Goal: Task Accomplishment & Management: Use online tool/utility

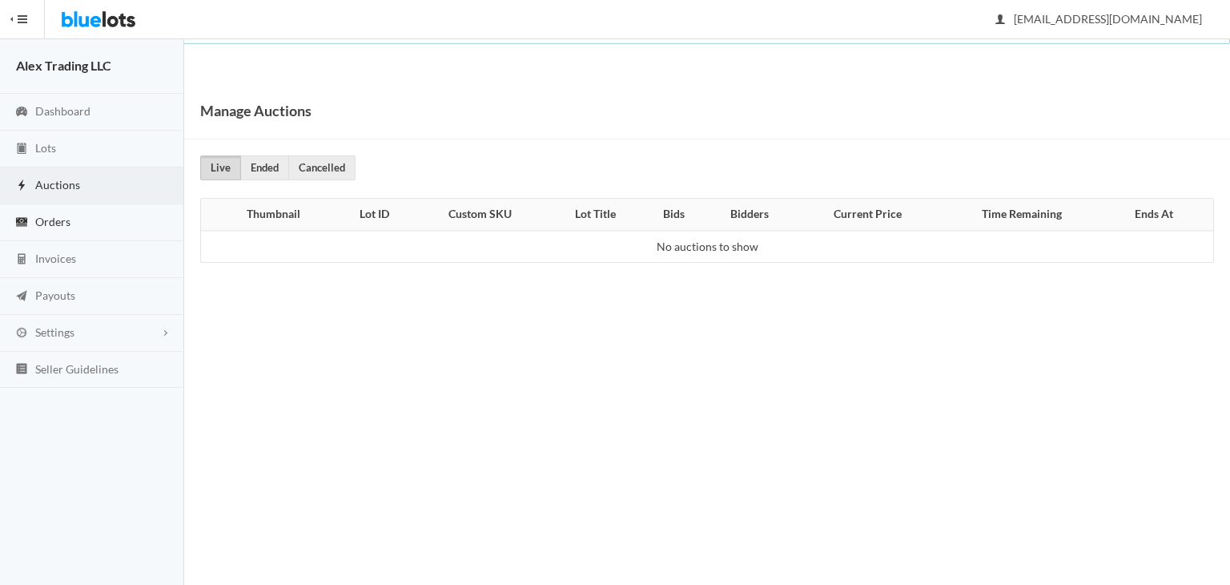
click at [81, 231] on link "Orders" at bounding box center [92, 222] width 184 height 37
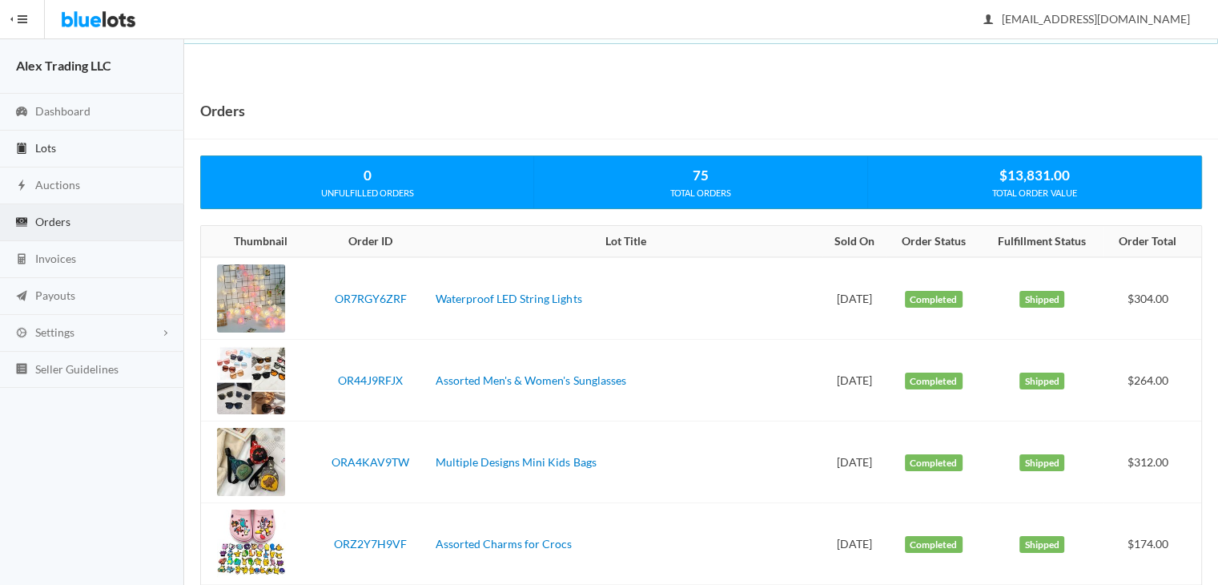
click at [122, 151] on link "Lots" at bounding box center [92, 149] width 184 height 37
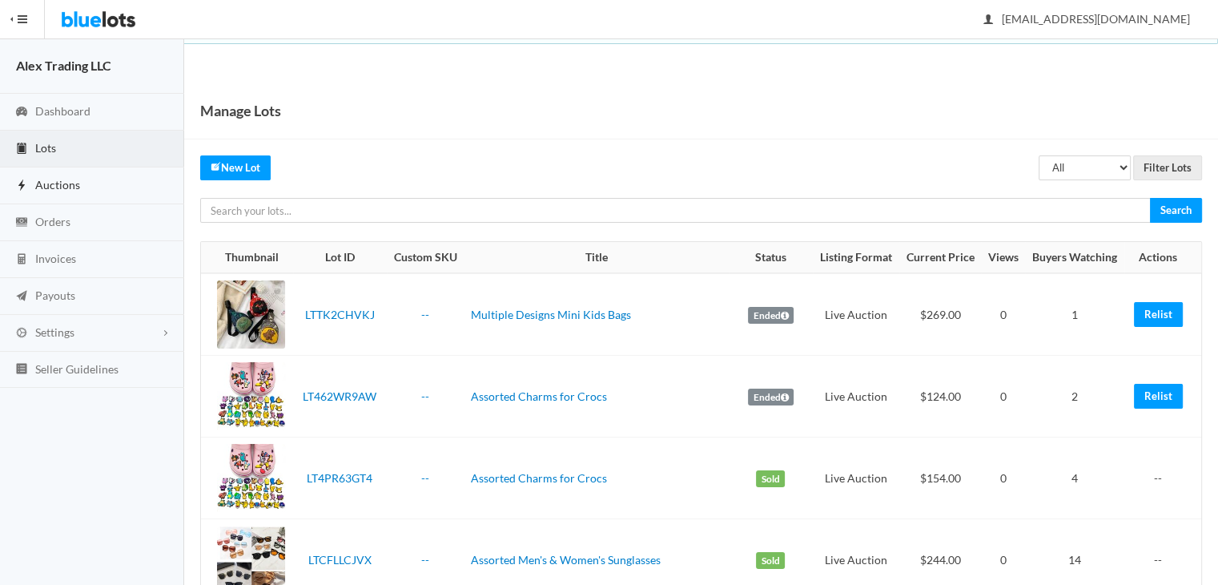
click at [123, 187] on link "Auctions" at bounding box center [92, 185] width 184 height 37
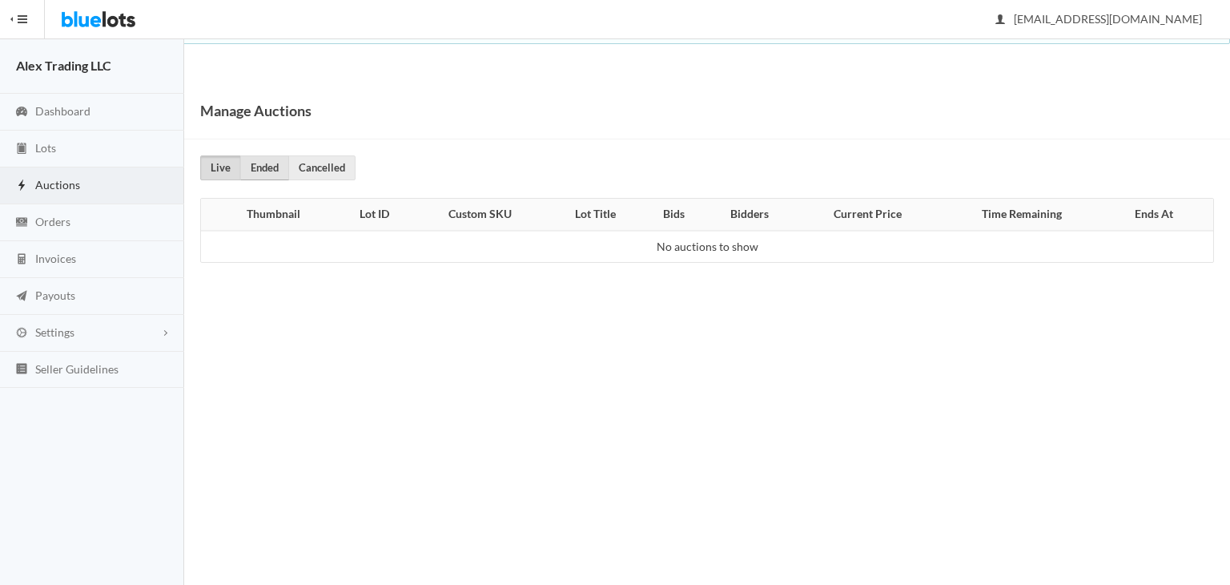
click at [279, 165] on link "Ended" at bounding box center [264, 167] width 49 height 25
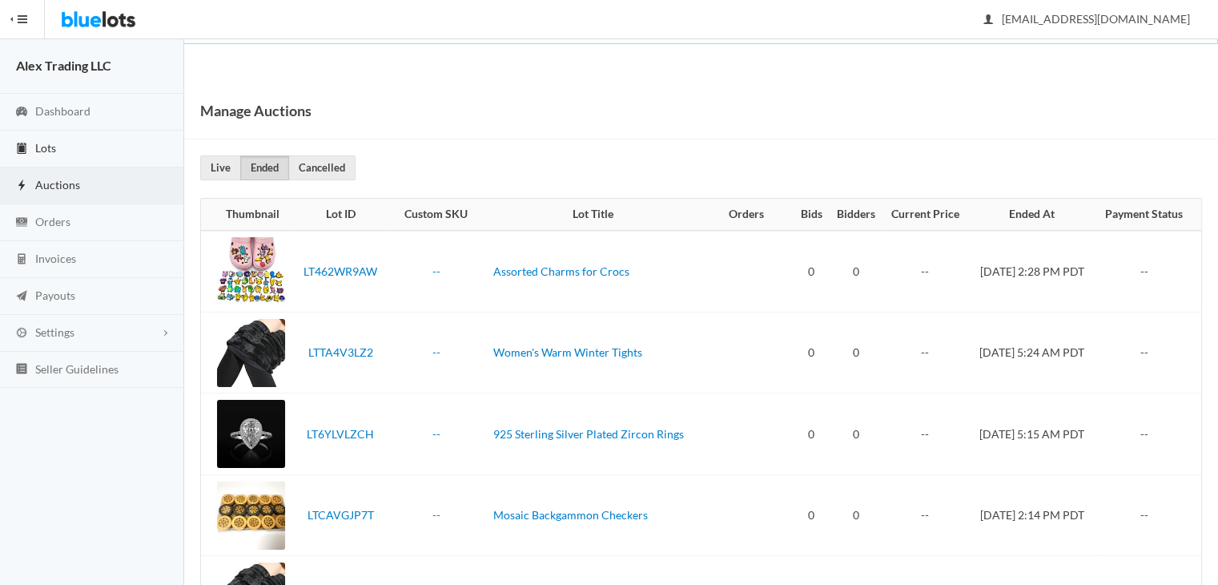
click at [159, 151] on link "Lots" at bounding box center [92, 149] width 184 height 37
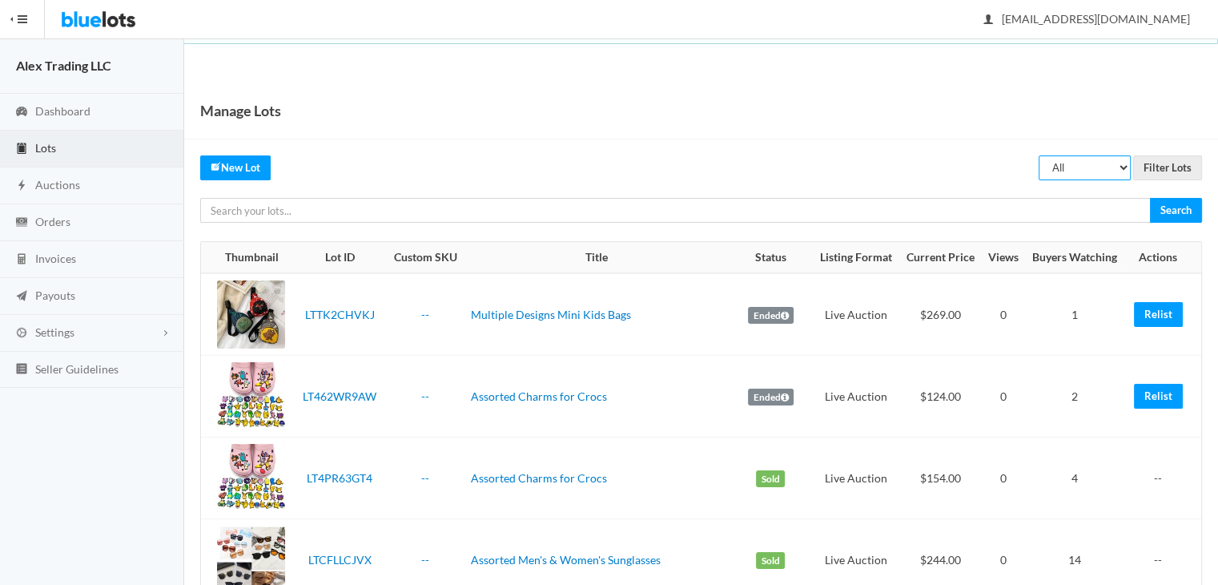
click at [1097, 167] on select "All Draft Unreviewed Rejected Scheduled Listed Sold Ended" at bounding box center [1085, 167] width 92 height 25
select select "ended"
click at [1039, 155] on select "All Draft Unreviewed Rejected Scheduled Listed Sold Ended" at bounding box center [1085, 167] width 92 height 25
click at [1159, 177] on input "Filter Lots" at bounding box center [1167, 167] width 69 height 25
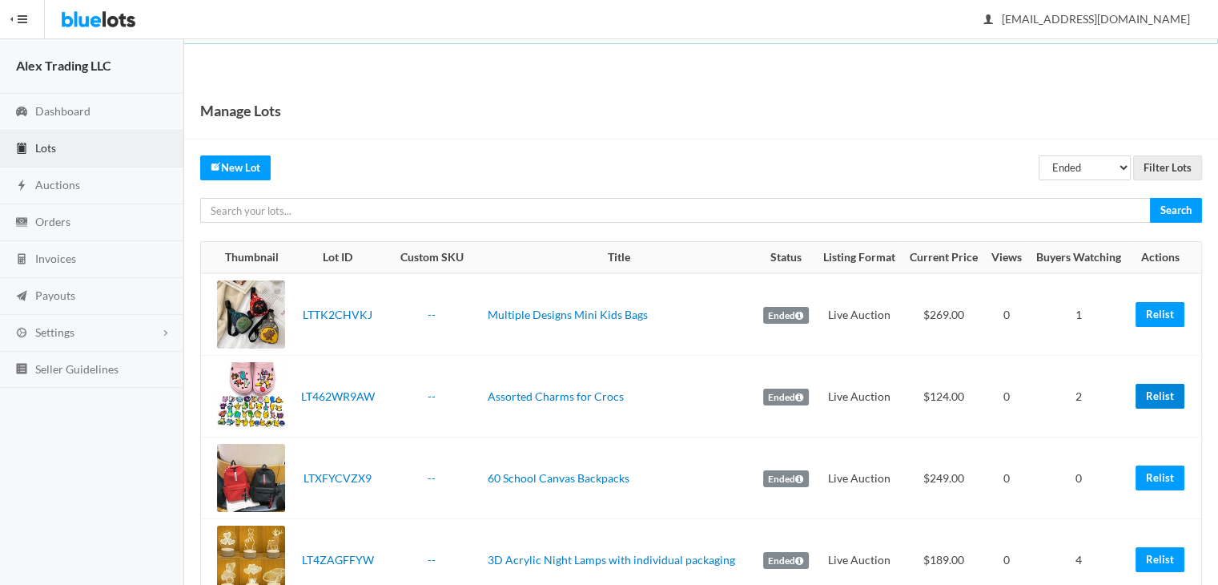
click at [1162, 389] on link "Relist" at bounding box center [1159, 396] width 49 height 25
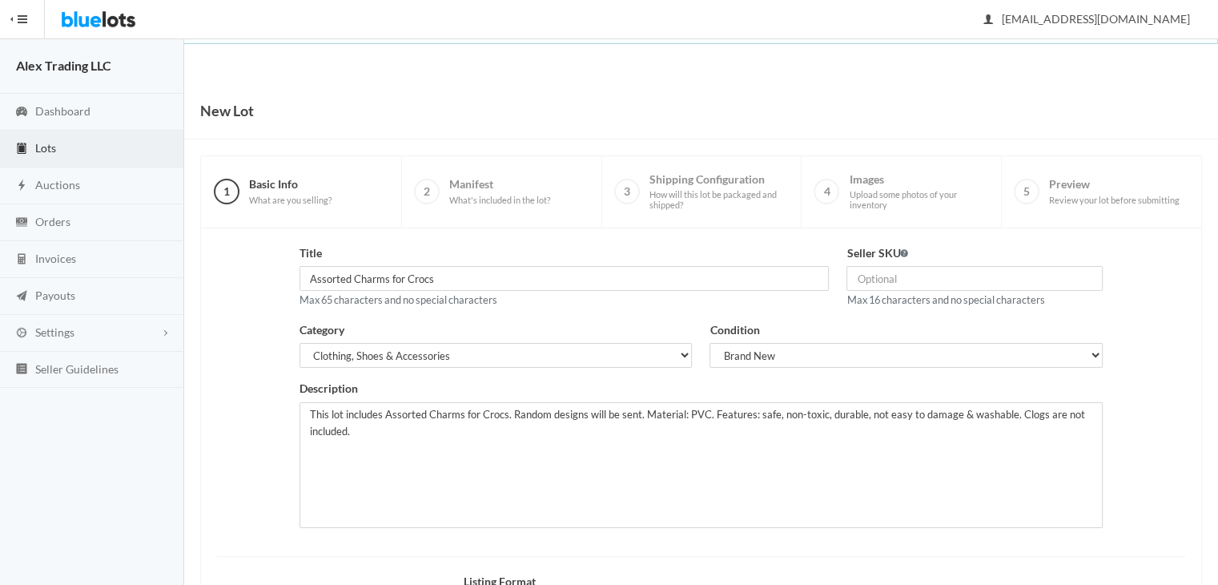
scroll to position [215, 0]
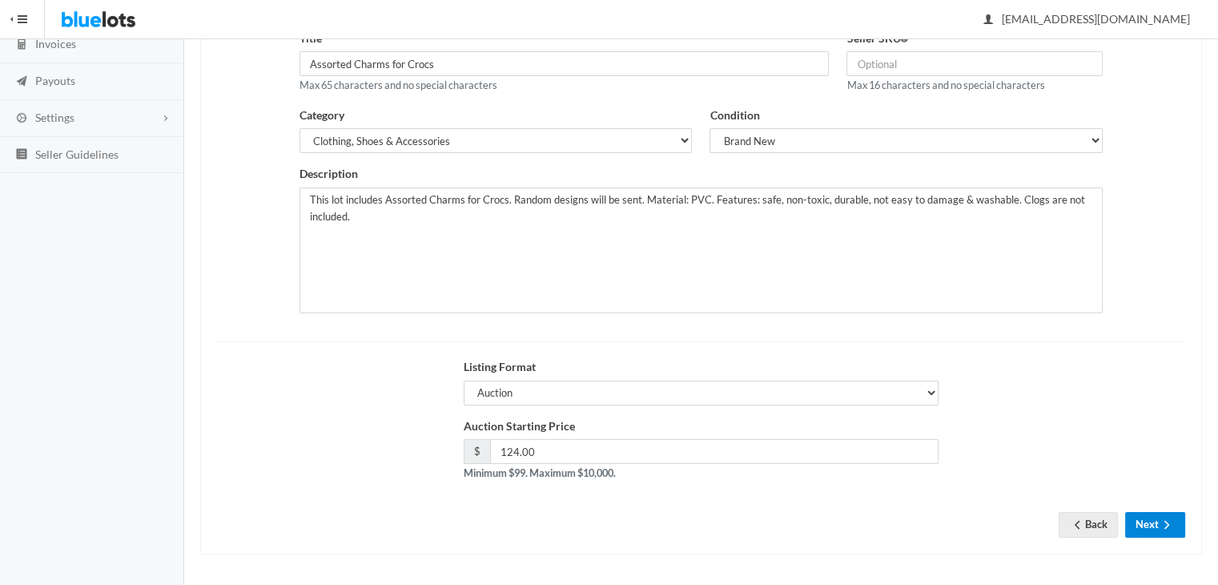
click at [1144, 528] on button "Next" at bounding box center [1155, 524] width 60 height 25
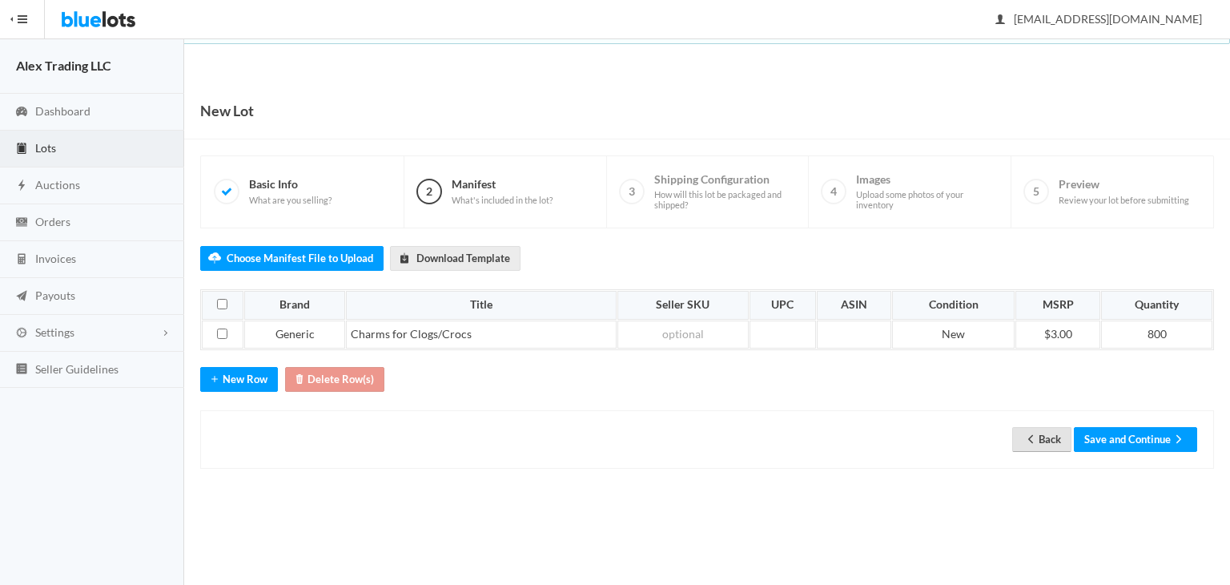
click at [1047, 435] on link "Back" at bounding box center [1041, 439] width 59 height 25
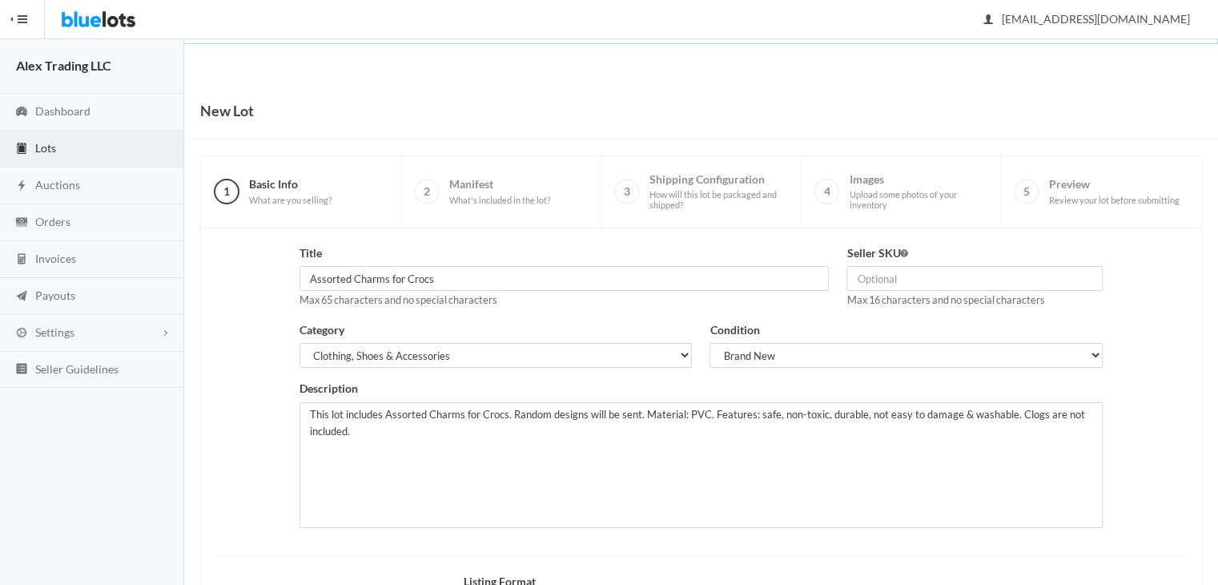
scroll to position [215, 0]
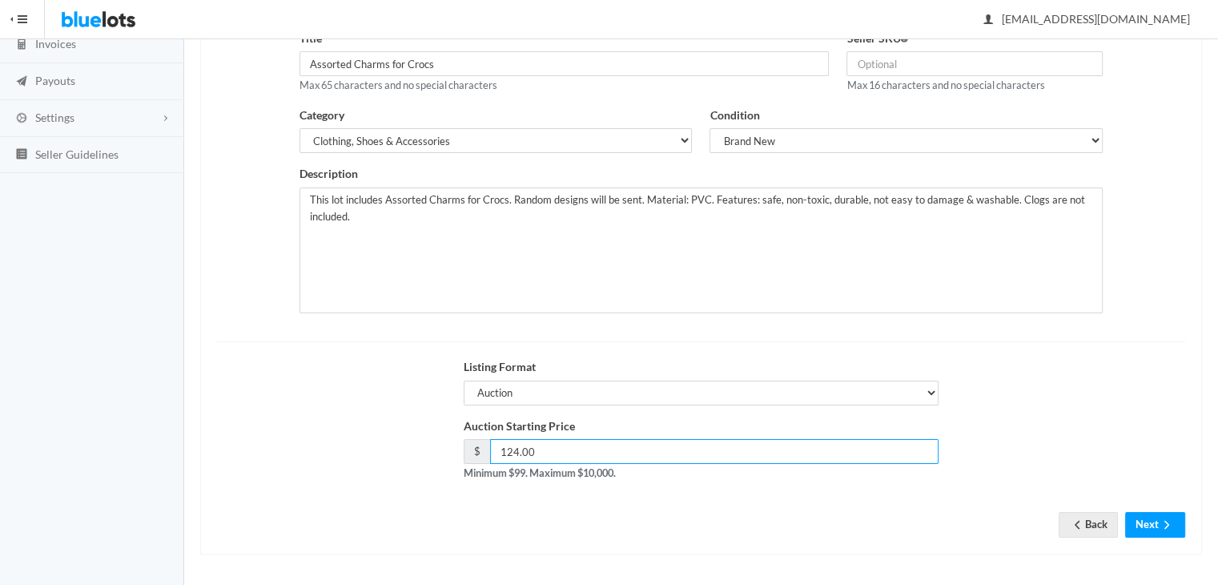
click at [511, 452] on input "124.00" at bounding box center [714, 451] width 449 height 25
type input "114.00"
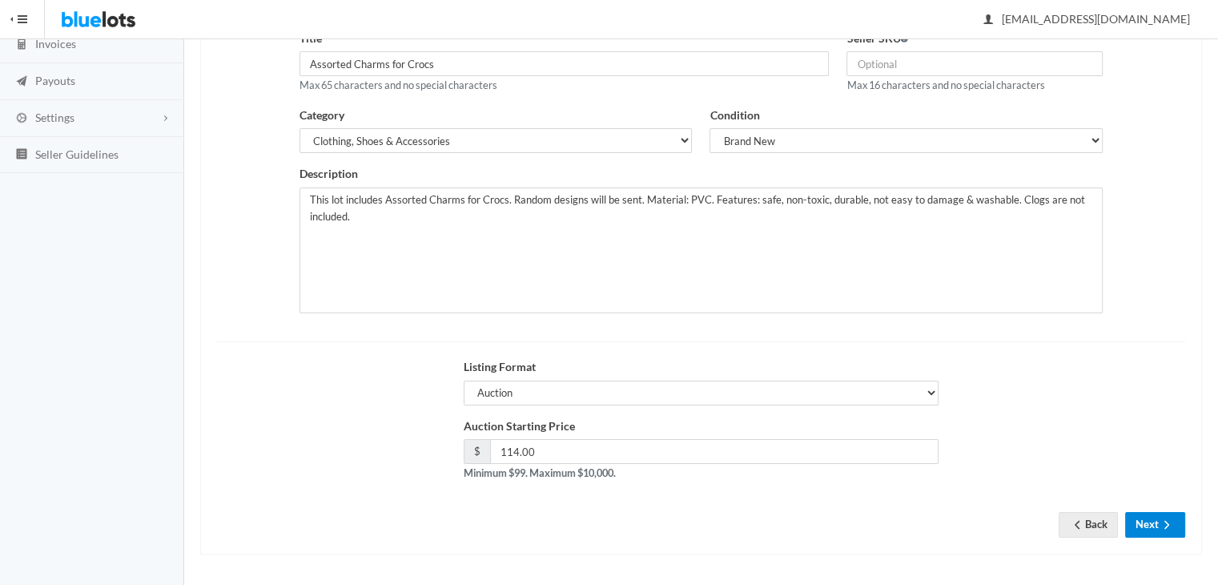
click at [1143, 520] on button "Next" at bounding box center [1155, 524] width 60 height 25
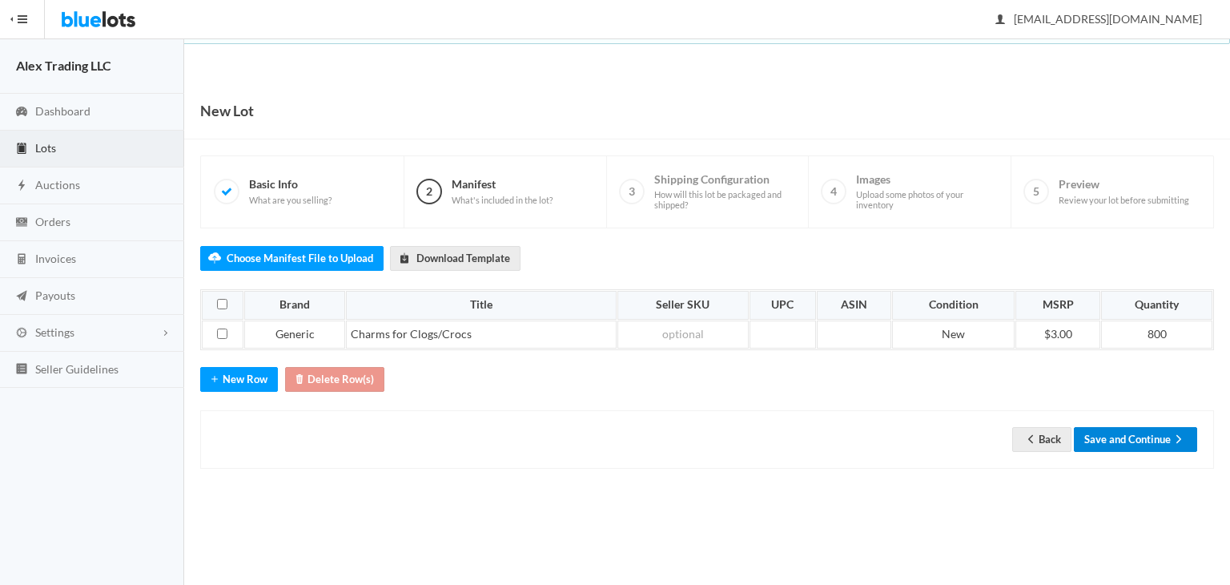
click at [1161, 436] on button "Save and Continue" at bounding box center [1135, 439] width 123 height 25
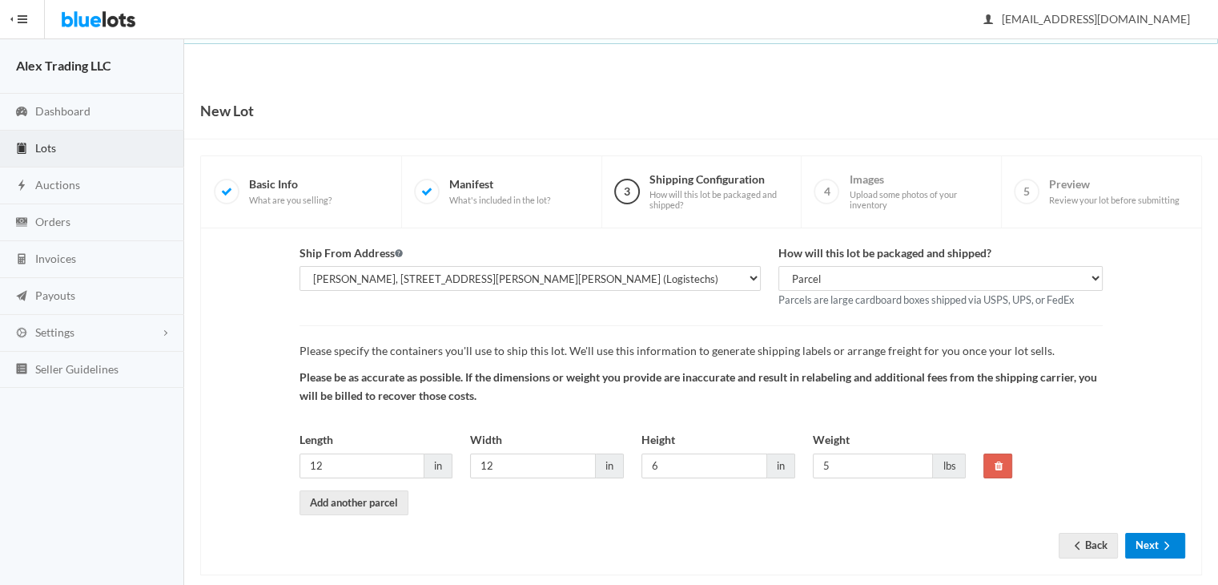
click at [1161, 539] on icon "arrow forward" at bounding box center [1167, 545] width 16 height 13
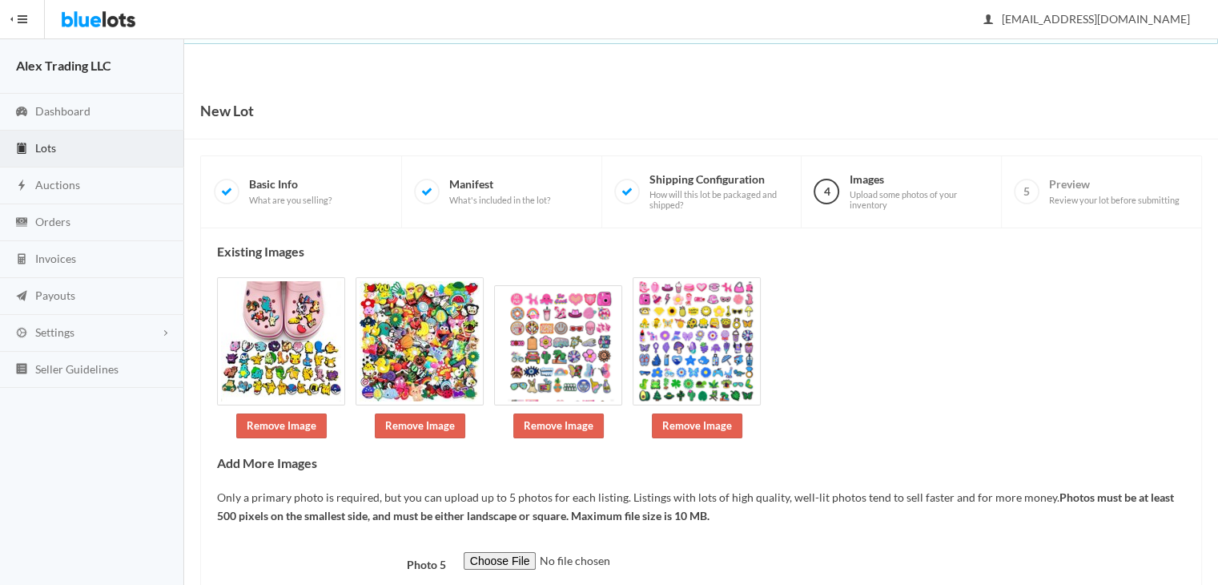
scroll to position [106, 0]
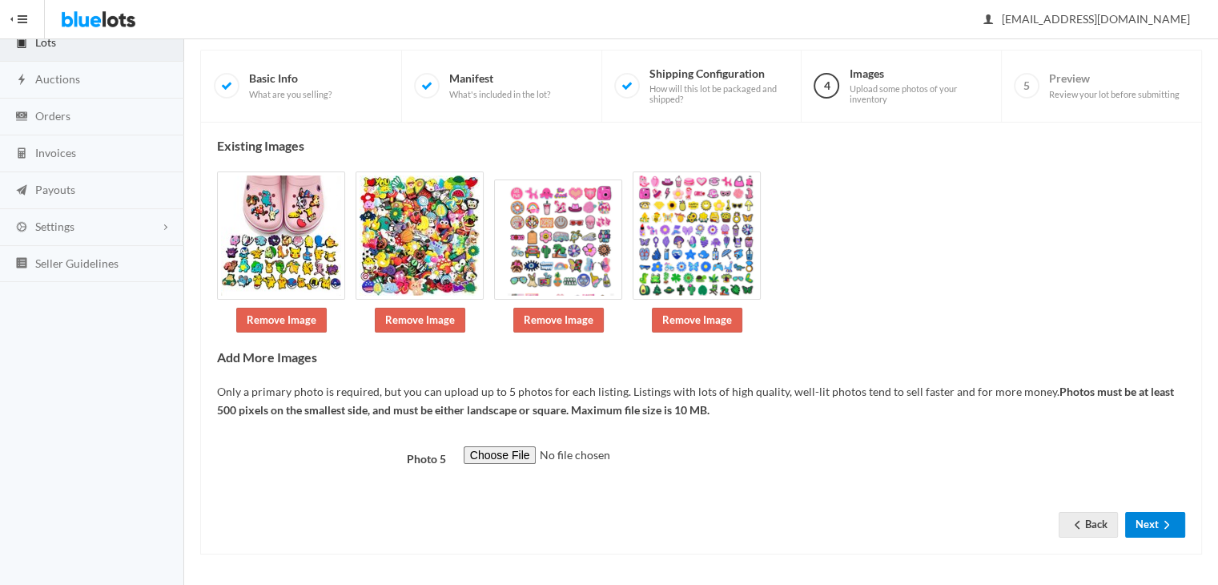
click at [1165, 520] on icon "arrow forward" at bounding box center [1166, 524] width 5 height 8
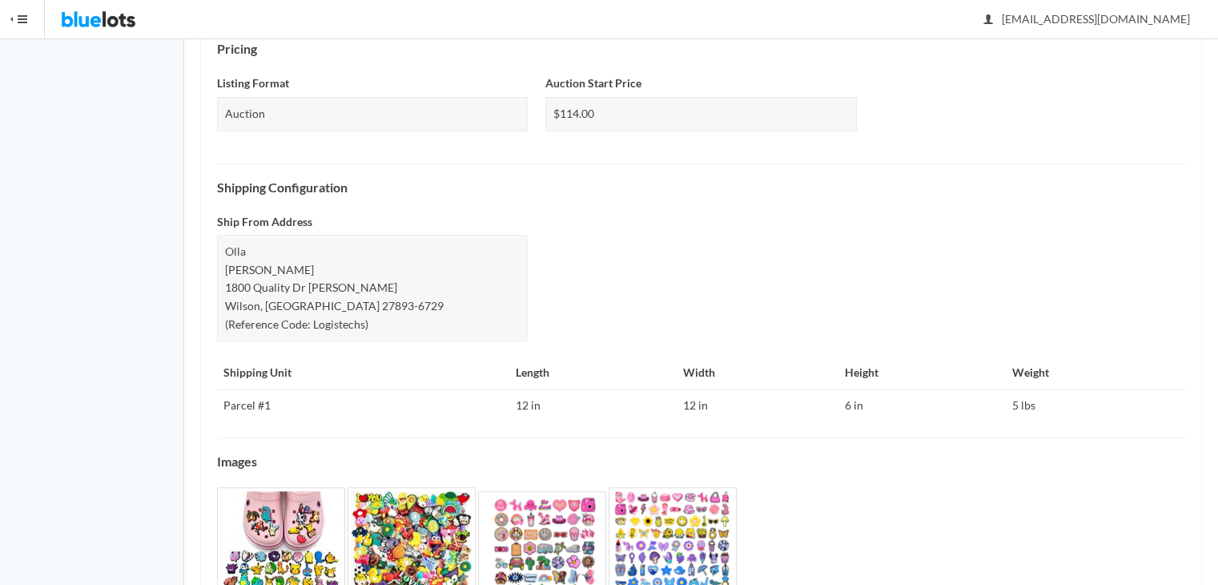
scroll to position [612, 0]
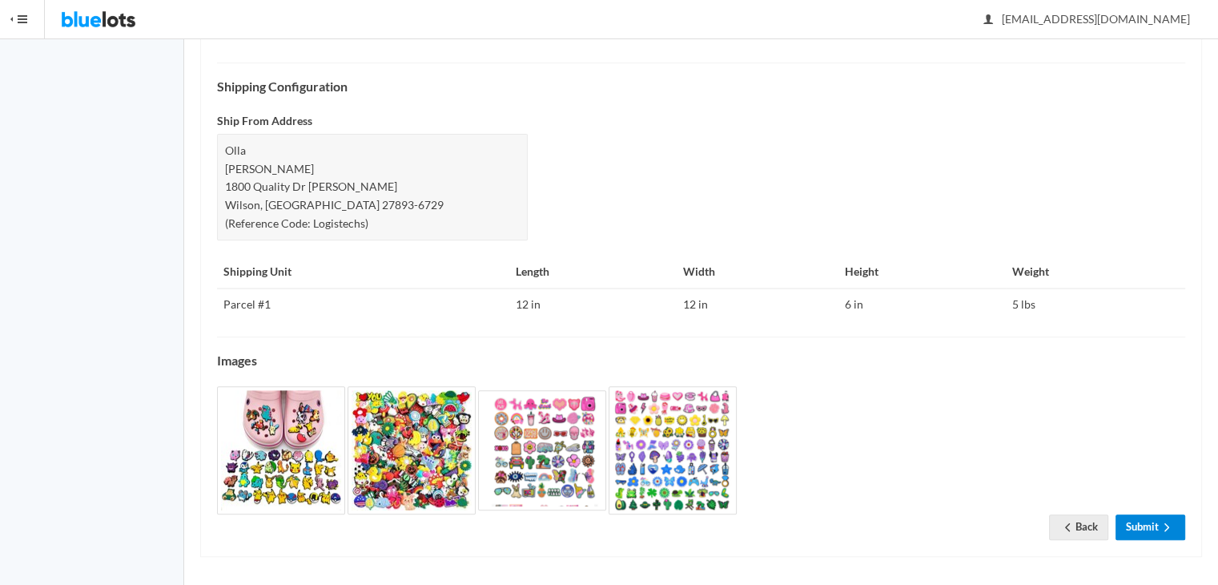
click at [1173, 520] on icon "arrow forward" at bounding box center [1167, 526] width 16 height 13
